Goal: Entertainment & Leisure: Consume media (video, audio)

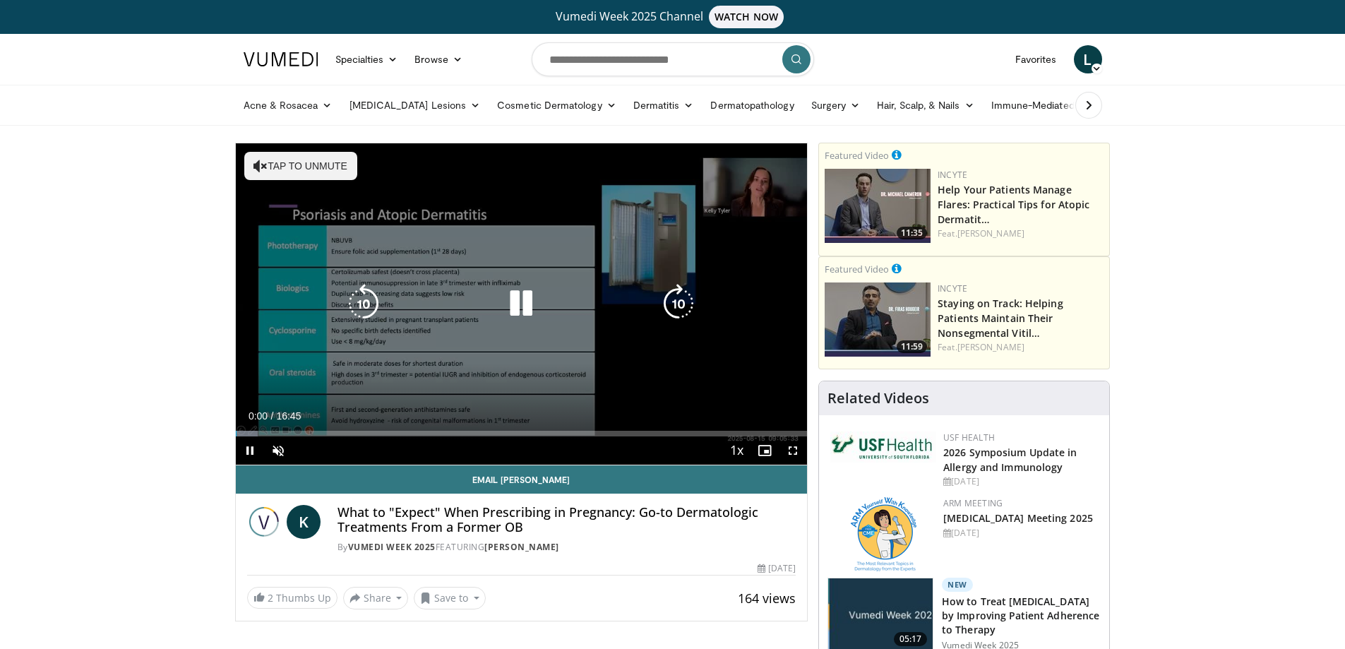
click at [293, 158] on button "Tap to unmute" at bounding box center [300, 166] width 113 height 28
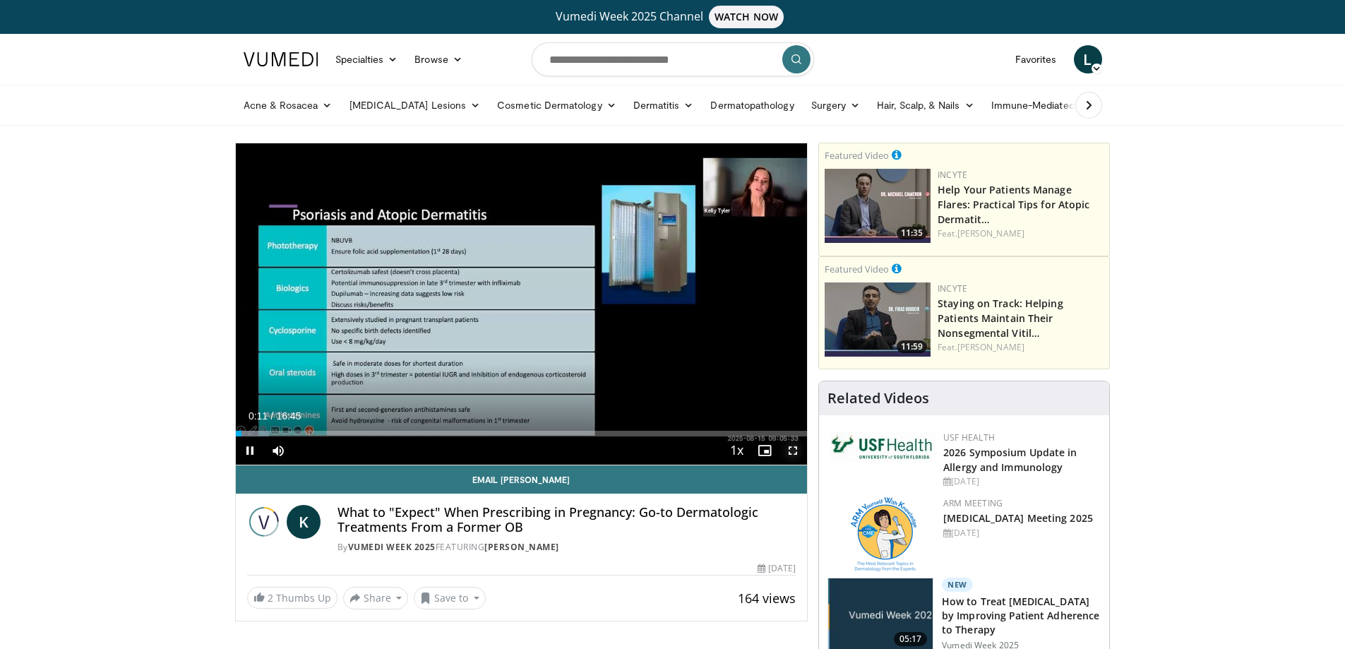
click at [793, 448] on span "Video Player" at bounding box center [793, 450] width 28 height 28
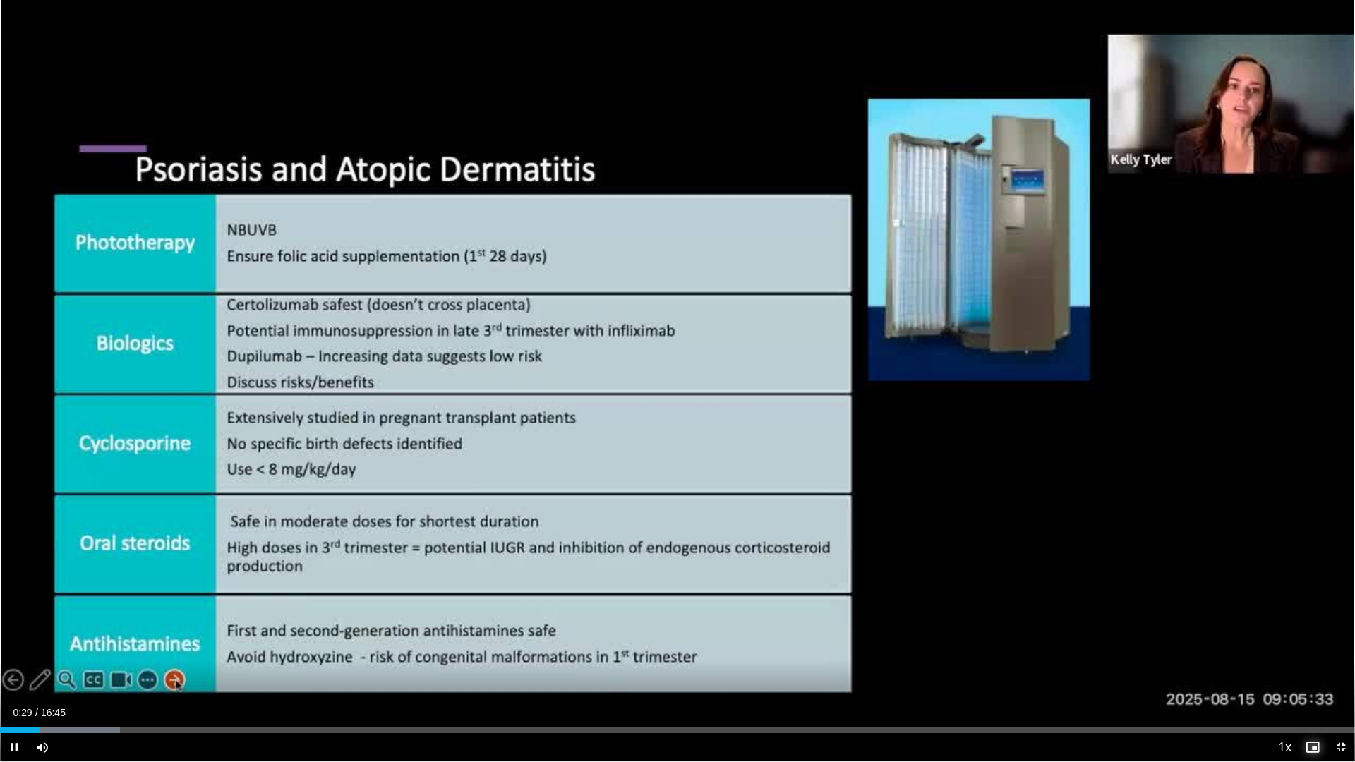
click at [1312, 648] on span "Video Player" at bounding box center [1313, 747] width 28 height 28
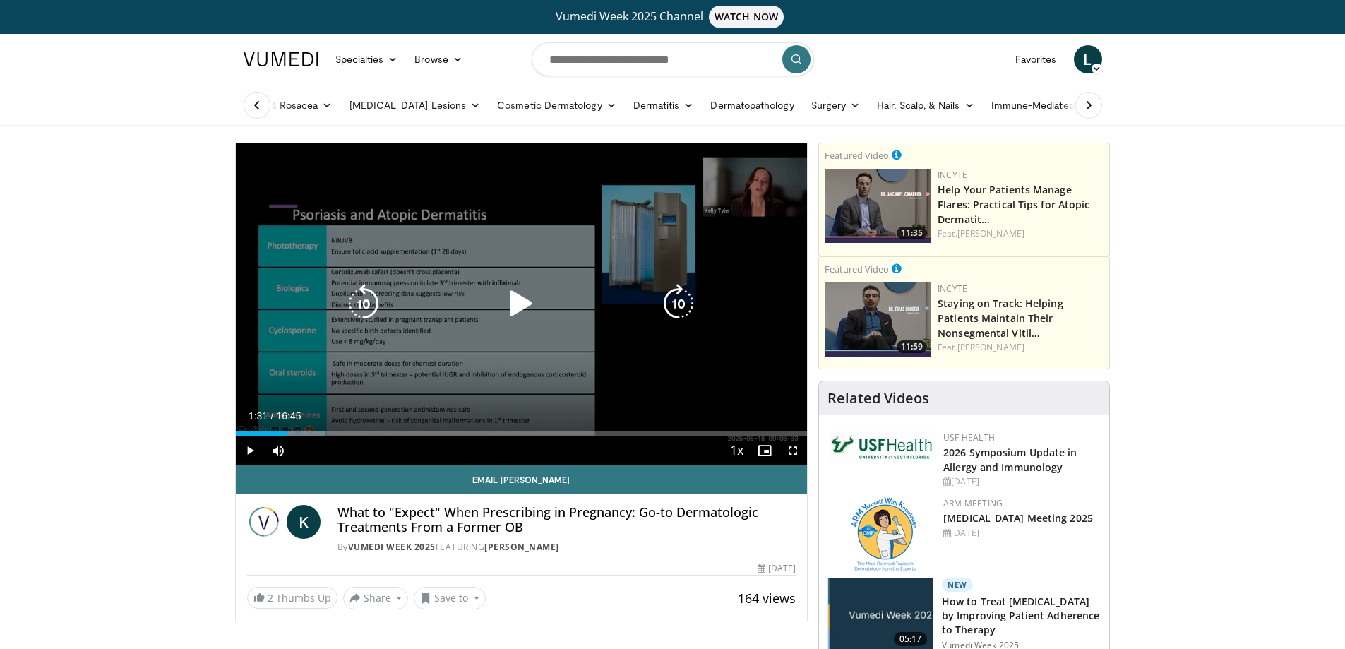
click at [364, 296] on icon "Video Player" at bounding box center [364, 304] width 40 height 40
click at [517, 295] on icon "Video Player" at bounding box center [521, 304] width 40 height 40
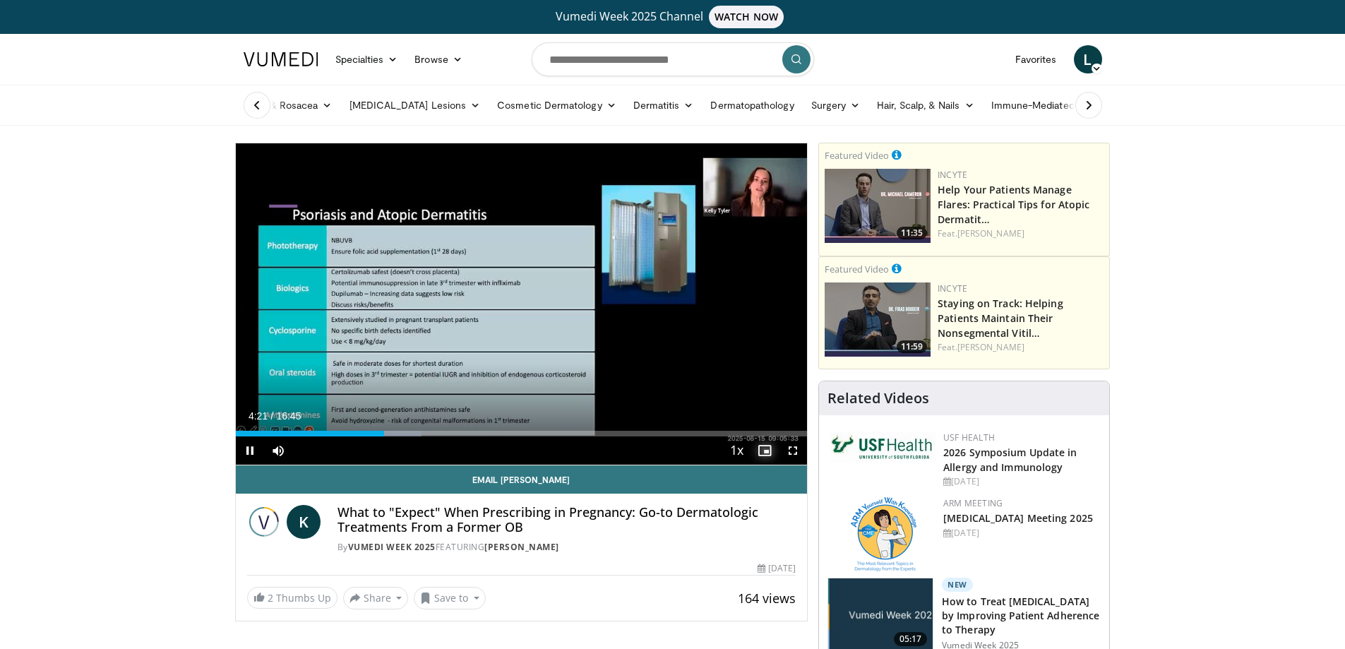
click at [759, 445] on span "Video Player" at bounding box center [764, 450] width 28 height 28
click at [764, 455] on span "Video Player" at bounding box center [764, 450] width 28 height 28
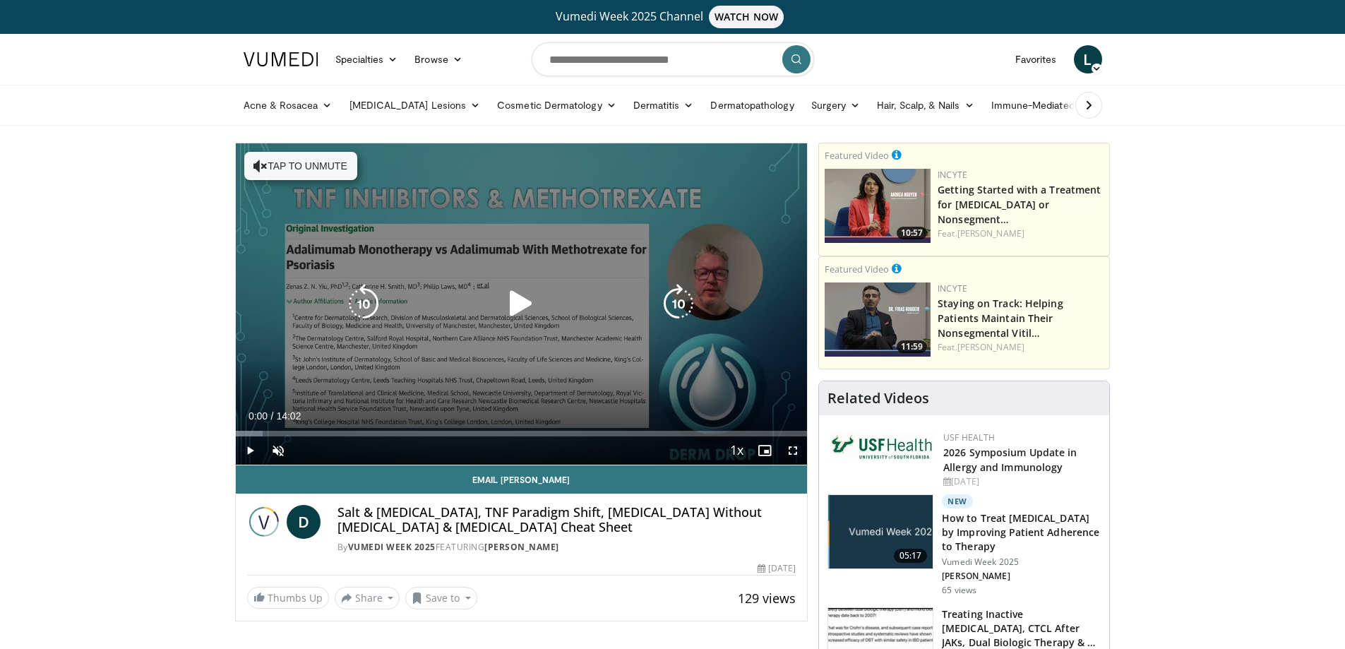
click at [286, 167] on button "Tap to unmute" at bounding box center [300, 166] width 113 height 28
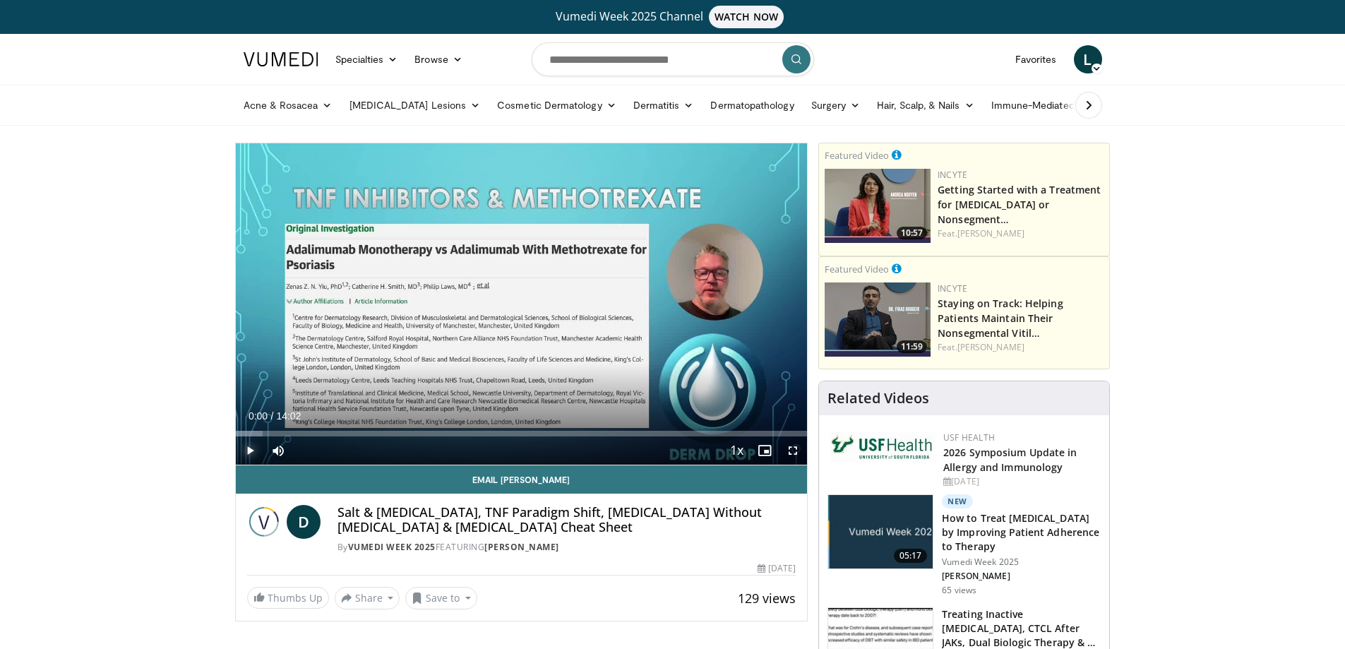
click at [250, 451] on span "Video Player" at bounding box center [250, 450] width 28 height 28
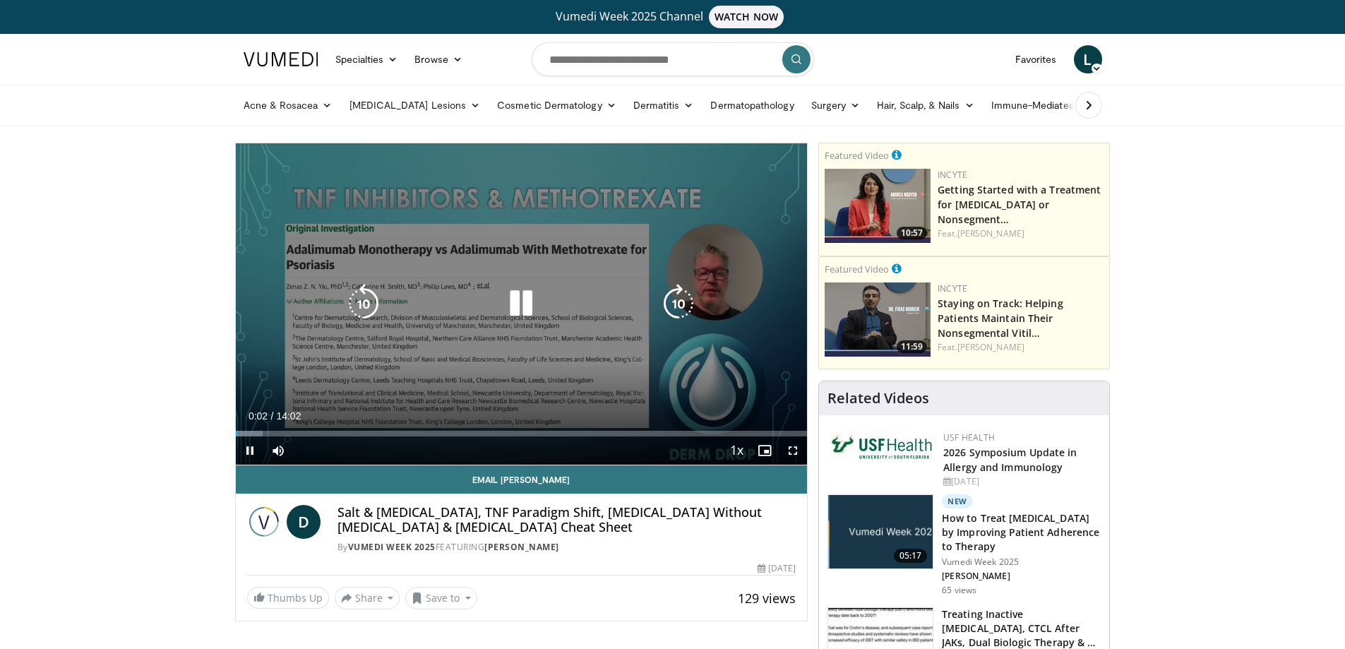
click at [666, 299] on icon "Video Player" at bounding box center [679, 304] width 40 height 40
click at [675, 298] on icon "Video Player" at bounding box center [679, 304] width 40 height 40
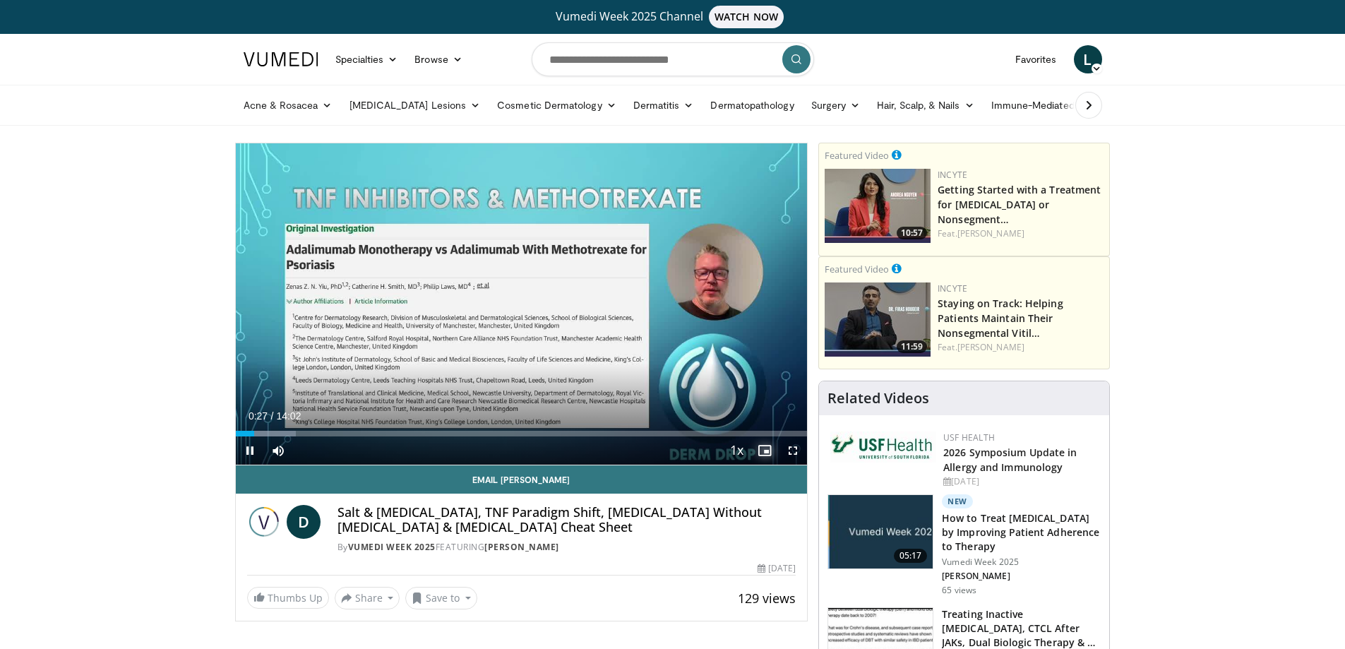
click at [764, 448] on span "Video Player" at bounding box center [764, 450] width 28 height 28
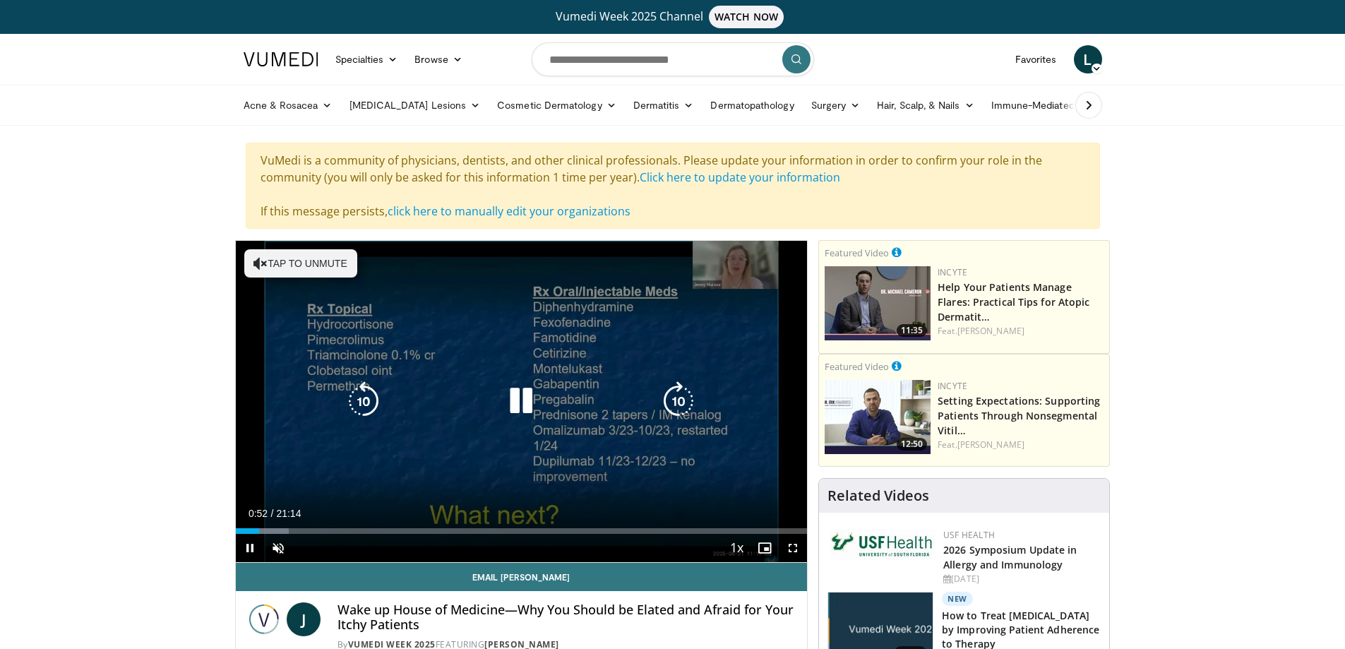
click at [286, 268] on button "Tap to unmute" at bounding box center [300, 263] width 113 height 28
drag, startPoint x: 515, startPoint y: 402, endPoint x: 547, endPoint y: 388, distance: 34.8
click at [522, 401] on icon "Video Player" at bounding box center [521, 401] width 40 height 40
click at [524, 400] on icon "Video Player" at bounding box center [521, 401] width 40 height 40
